Goal: Task Accomplishment & Management: Manage account settings

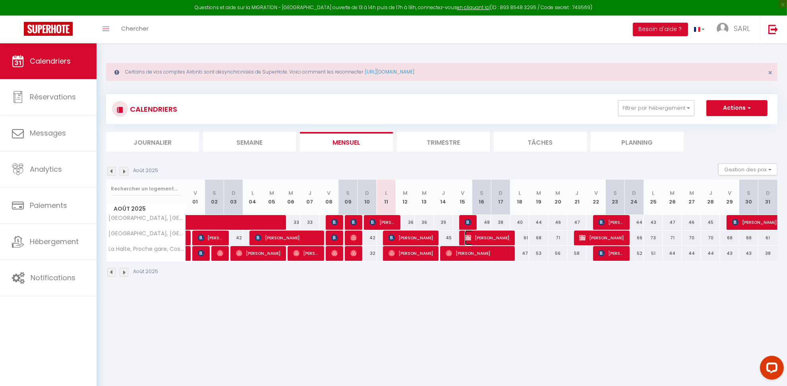
click at [484, 244] on span "[PERSON_NAME]" at bounding box center [487, 237] width 44 height 15
select select "OK"
select select "KO"
select select "0"
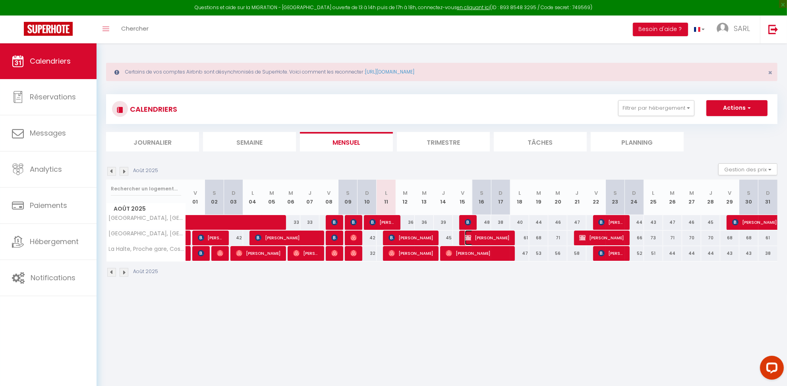
select select "1"
select select
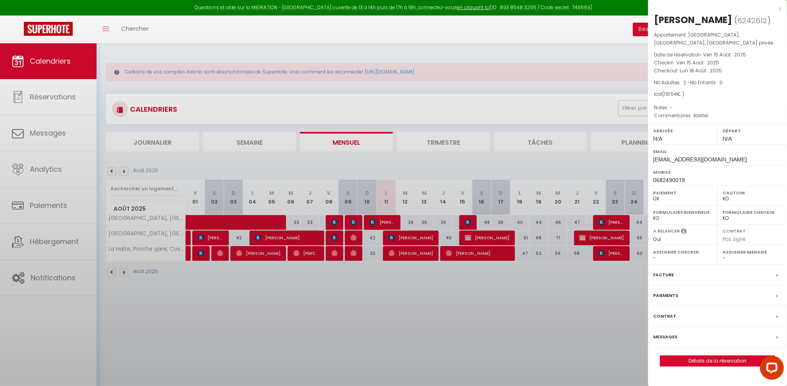
click at [484, 244] on div at bounding box center [393, 193] width 787 height 386
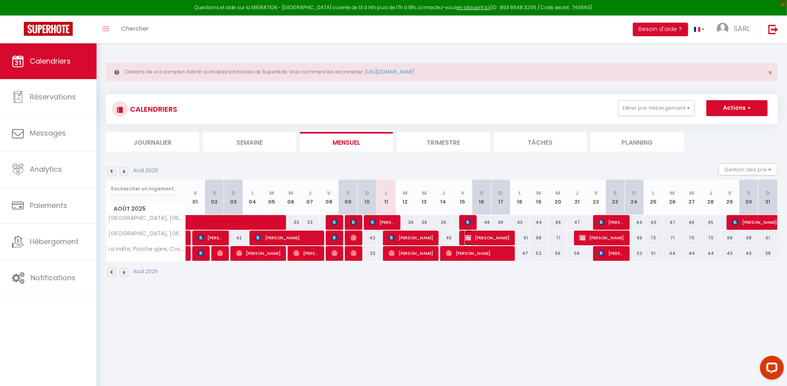
click at [484, 239] on span "[PERSON_NAME]" at bounding box center [487, 237] width 44 height 15
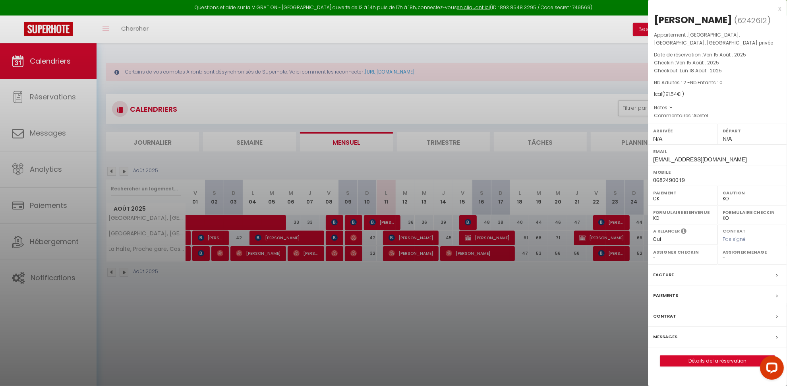
click at [484, 239] on div at bounding box center [393, 193] width 787 height 386
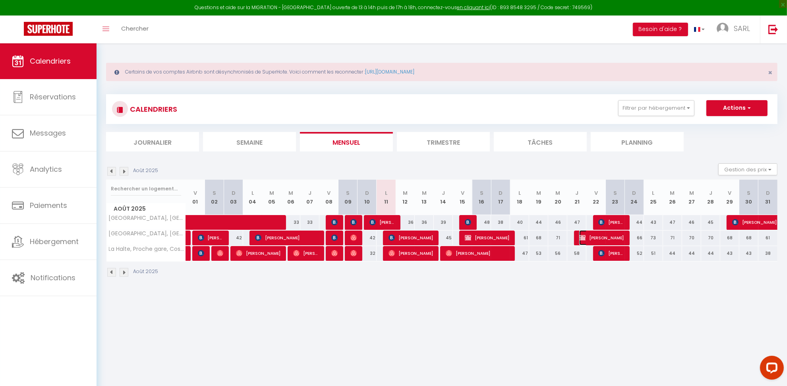
click at [597, 234] on span "[PERSON_NAME]" at bounding box center [601, 237] width 44 height 15
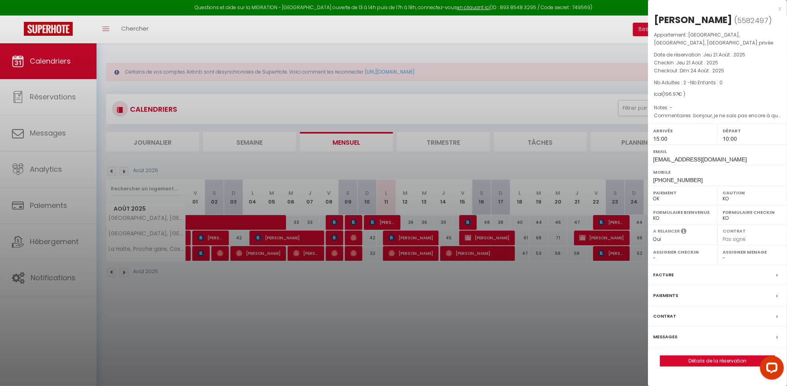
click at [597, 234] on div at bounding box center [393, 193] width 787 height 386
